Goal: Information Seeking & Learning: Learn about a topic

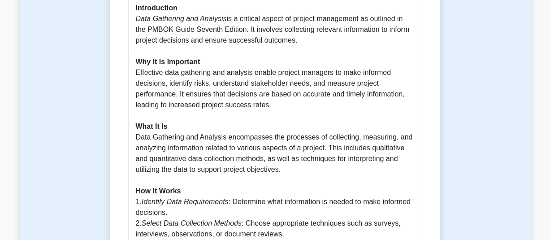
scroll to position [538, 0]
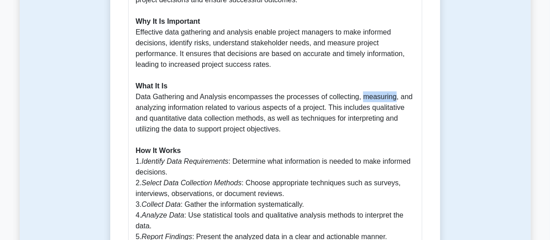
drag, startPoint x: 358, startPoint y: 88, endPoint x: 392, endPoint y: 88, distance: 34.0
click at [392, 88] on p "Introduction Data Gathering and Analysis is a critical aspect of project manage…" at bounding box center [275, 204] width 279 height 484
click at [192, 98] on p "Introduction Data Gathering and Analysis is a critical aspect of project manage…" at bounding box center [275, 204] width 279 height 484
click at [254, 97] on p "Introduction Data Gathering and Analysis is a critical aspect of project manage…" at bounding box center [275, 204] width 279 height 484
drag, startPoint x: 299, startPoint y: 97, endPoint x: 304, endPoint y: 97, distance: 5.4
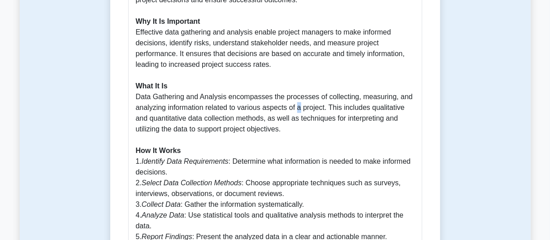
click at [304, 97] on p "Introduction Data Gathering and Analysis is a critical aspect of project manage…" at bounding box center [275, 204] width 279 height 484
click at [340, 96] on p "Introduction Data Gathering and Analysis is a critical aspect of project manage…" at bounding box center [275, 204] width 279 height 484
drag, startPoint x: 371, startPoint y: 98, endPoint x: 398, endPoint y: 98, distance: 27.3
click at [398, 98] on p "Introduction Data Gathering and Analysis is a critical aspect of project manage…" at bounding box center [275, 204] width 279 height 484
click at [218, 108] on p "Introduction Data Gathering and Analysis is a critical aspect of project manage…" at bounding box center [275, 204] width 279 height 484
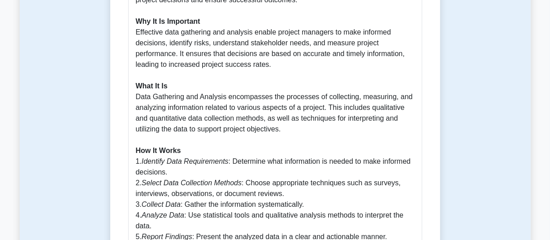
click at [261, 108] on p "Introduction Data Gathering and Analysis is a critical aspect of project manage…" at bounding box center [275, 204] width 279 height 484
click at [304, 108] on p "Introduction Data Gathering and Analysis is a critical aspect of project manage…" at bounding box center [275, 204] width 279 height 484
click at [331, 108] on p "Introduction Data Gathering and Analysis is a critical aspect of project manage…" at bounding box center [275, 204] width 279 height 484
click at [358, 108] on p "Introduction Data Gathering and Analysis is a critical aspect of project manage…" at bounding box center [275, 204] width 279 height 484
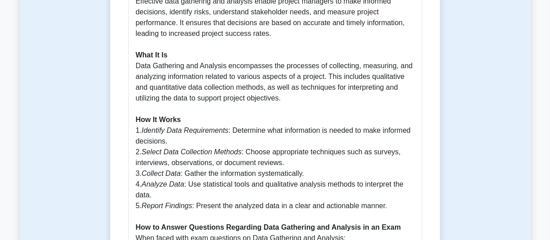
scroll to position [582, 0]
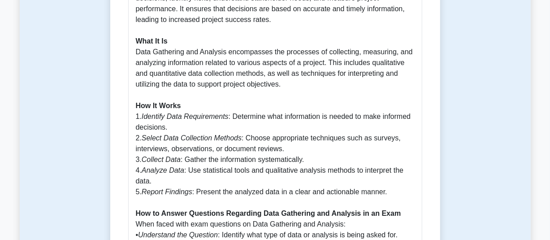
click at [175, 188] on icon "Report Findings" at bounding box center [167, 192] width 51 height 8
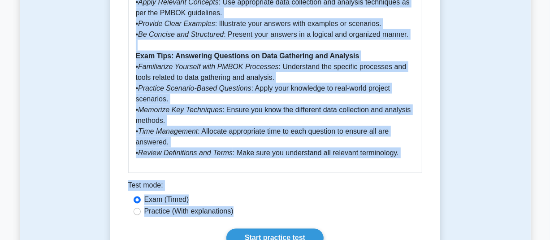
scroll to position [828, 0]
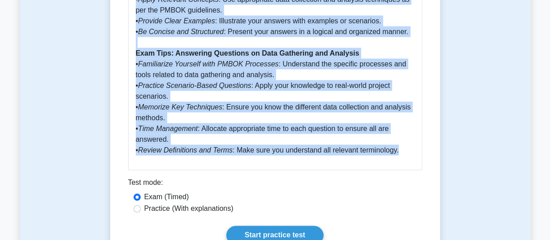
drag, startPoint x: 132, startPoint y: 71, endPoint x: 403, endPoint y: 142, distance: 280.6
copy div "Lore Ipsumdolo sit Ametcons 8 adipisc 4 Elitseddo Ei tem incidid ut LABOR 1, Et…"
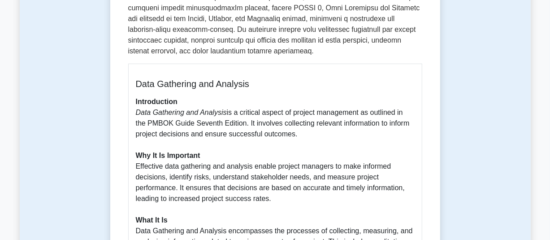
scroll to position [380, 0]
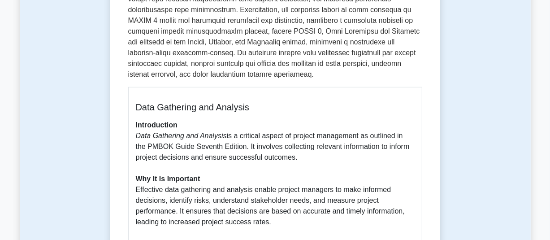
click at [162, 121] on b "Introduction" at bounding box center [157, 125] width 42 height 8
